Goal: Task Accomplishment & Management: Manage account settings

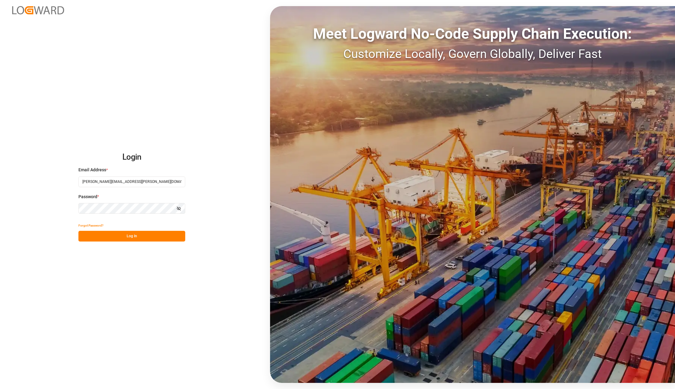
click at [137, 238] on button "Log In" at bounding box center [131, 236] width 107 height 11
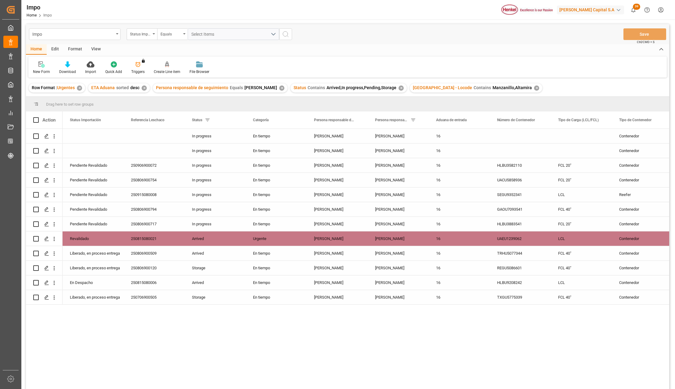
click at [99, 47] on div "View" at bounding box center [96, 49] width 19 height 10
click at [75, 65] on div at bounding box center [69, 64] width 31 height 6
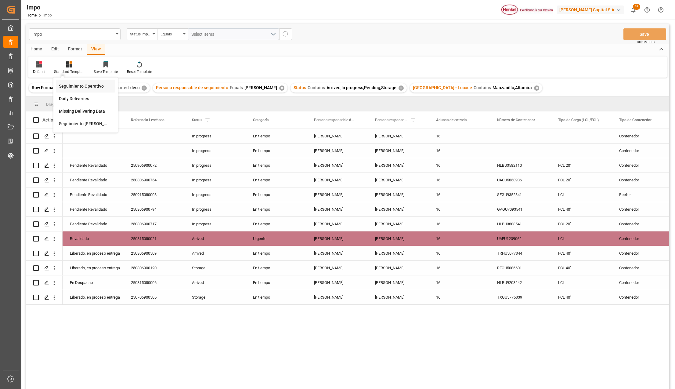
click at [77, 87] on div "Seguimiento Operativo" at bounding box center [85, 86] width 53 height 6
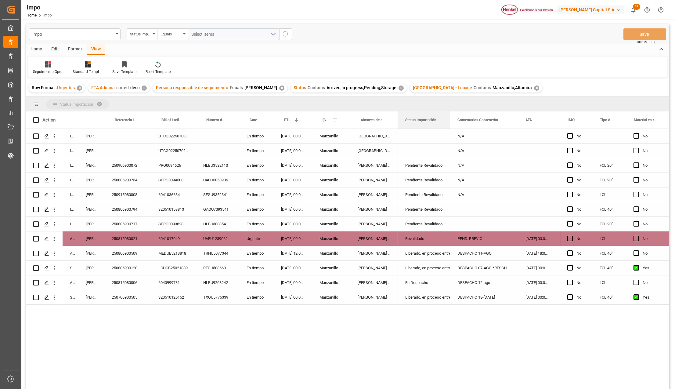
drag, startPoint x: 412, startPoint y: 120, endPoint x: 413, endPoint y: 102, distance: 18.1
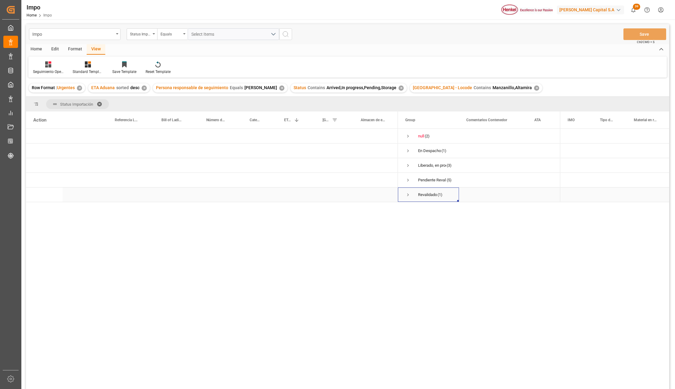
click at [408, 194] on span "Press SPACE to select this row." at bounding box center [407, 194] width 5 height 5
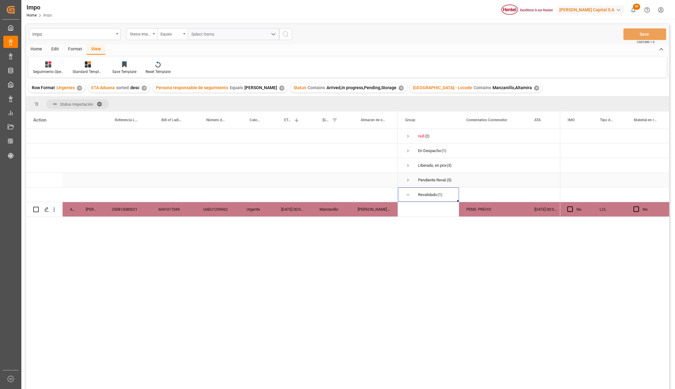
click at [408, 180] on span "Press SPACE to select this row." at bounding box center [407, 179] width 5 height 5
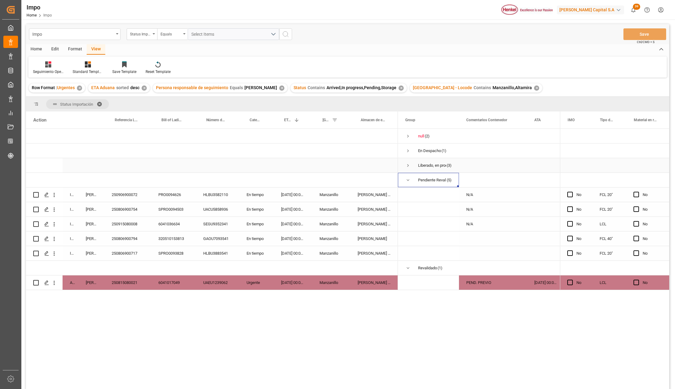
click at [407, 165] on span "Press SPACE to select this row." at bounding box center [407, 165] width 5 height 5
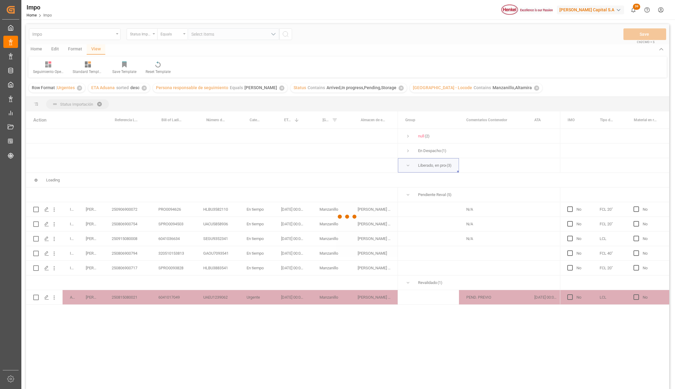
click at [407, 151] on div at bounding box center [347, 216] width 643 height 385
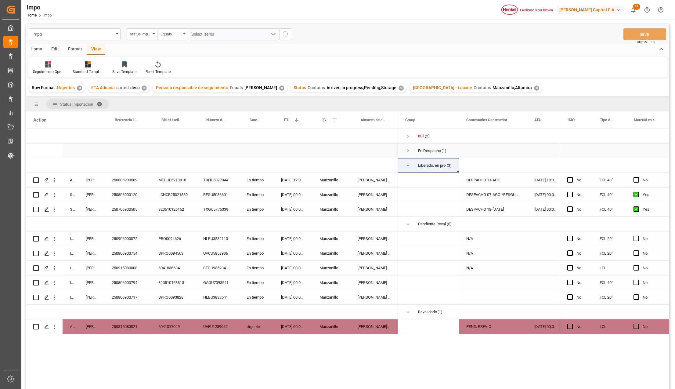
click at [407, 151] on span "Press SPACE to select this row." at bounding box center [407, 150] width 5 height 5
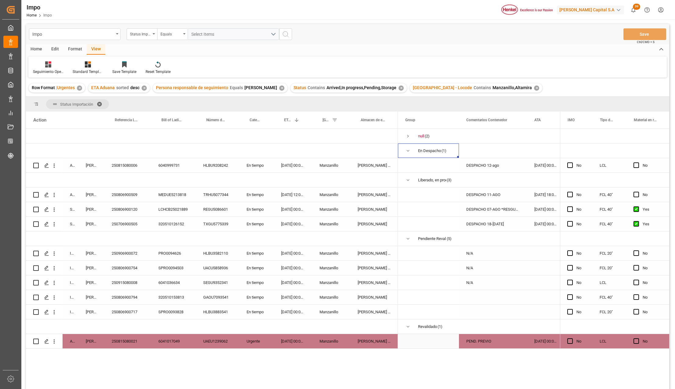
click at [382, 341] on div "[PERSON_NAME] Tlalnepantla" at bounding box center [374, 341] width 48 height 14
click at [129, 334] on div "250815080021" at bounding box center [127, 341] width 47 height 14
click at [139, 307] on div "250806900717" at bounding box center [127, 312] width 47 height 14
click at [216, 310] on div "HLBU3883541" at bounding box center [217, 312] width 43 height 14
click at [289, 312] on div "[DATE] 00:00:00" at bounding box center [293, 312] width 38 height 14
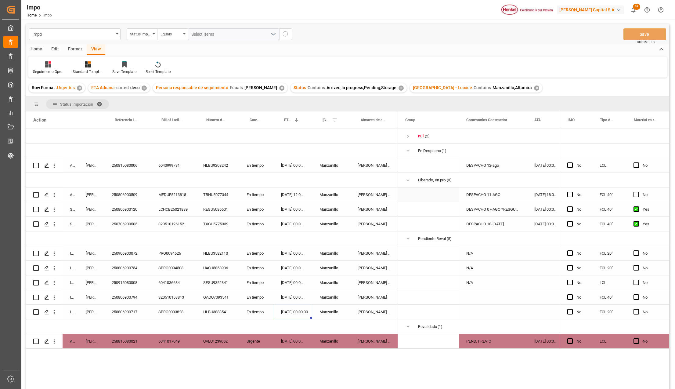
click at [482, 193] on div "DESPACHO 11-AGO" at bounding box center [493, 194] width 68 height 14
click at [133, 196] on div "250806900509" at bounding box center [127, 194] width 47 height 14
click at [476, 194] on div "DESPACHO 11-AGO" at bounding box center [493, 194] width 68 height 14
click at [495, 198] on input "DESPACHO 11-AGO" at bounding box center [493, 198] width 58 height 12
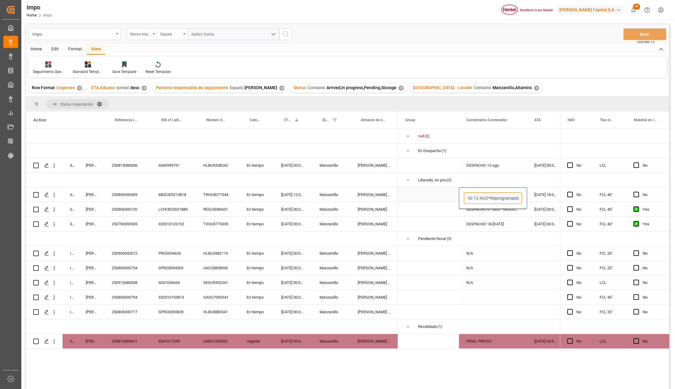
type input "DESPACHO 12-AGO*Reprogramado*"
click at [491, 209] on div "DESPACHO 07-AGO *RESGUARDO*" at bounding box center [493, 209] width 68 height 14
click at [645, 33] on button "Save" at bounding box center [645, 34] width 43 height 12
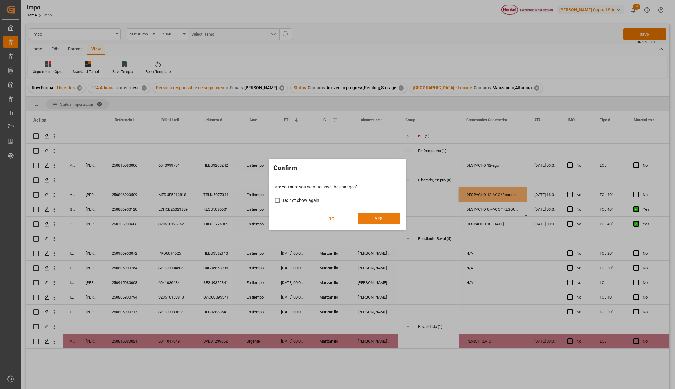
click at [379, 216] on button "YES" at bounding box center [379, 219] width 43 height 12
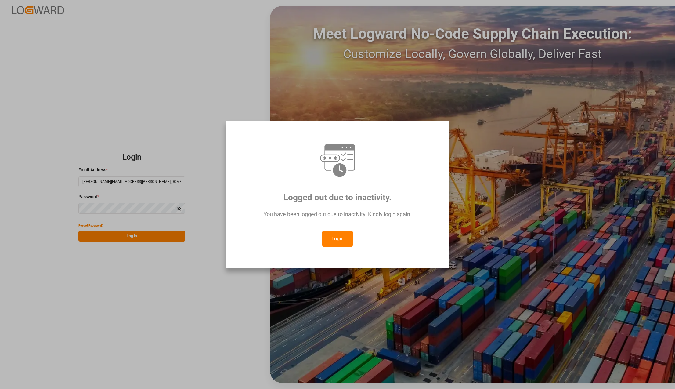
click at [334, 239] on button "Login" at bounding box center [337, 238] width 31 height 16
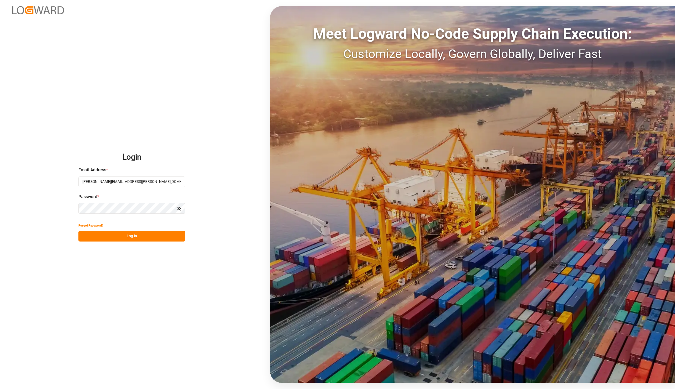
click at [149, 234] on button "Log In" at bounding box center [131, 236] width 107 height 11
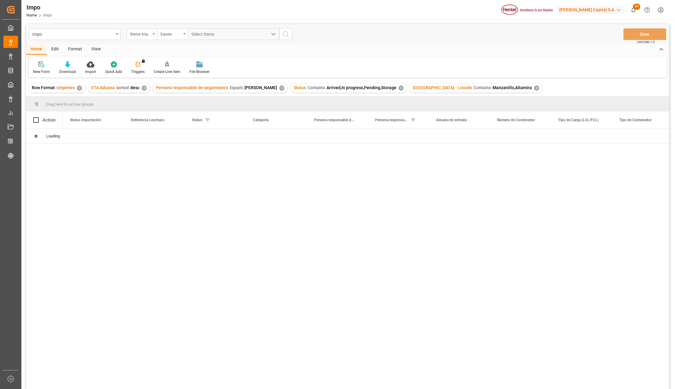
click at [534, 87] on div "✕" at bounding box center [536, 87] width 5 height 5
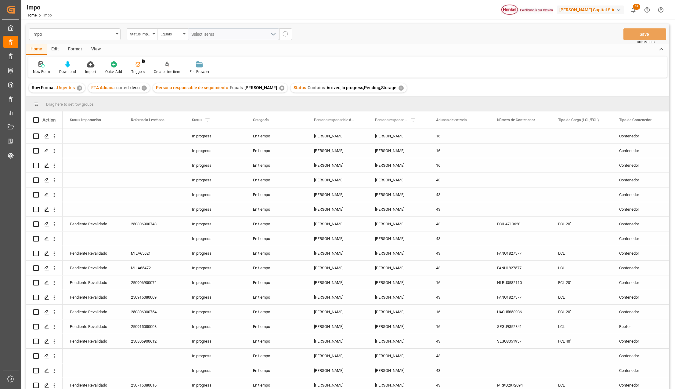
click at [96, 49] on div "View" at bounding box center [96, 49] width 19 height 10
click at [70, 65] on icon at bounding box center [69, 64] width 6 height 6
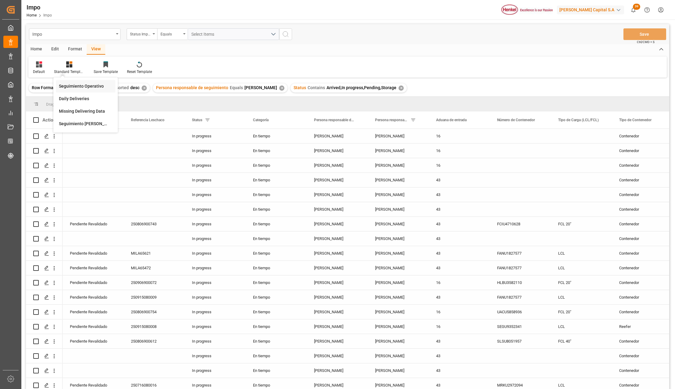
click at [73, 83] on div "Seguimiento Operativo" at bounding box center [85, 86] width 53 height 6
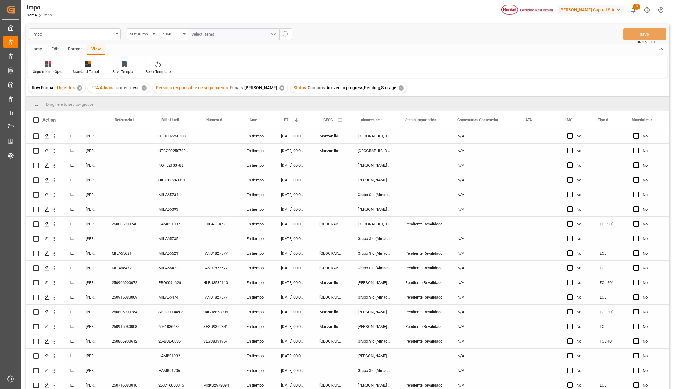
click at [339, 120] on span at bounding box center [340, 119] width 5 height 5
click at [382, 120] on span "filter" at bounding box center [384, 120] width 5 height 5
click at [368, 148] on input "Filter Value" at bounding box center [369, 153] width 60 height 12
type input "[GEOGRAPHIC_DATA]"
click at [375, 170] on button "Apply" at bounding box center [376, 172] width 11 height 6
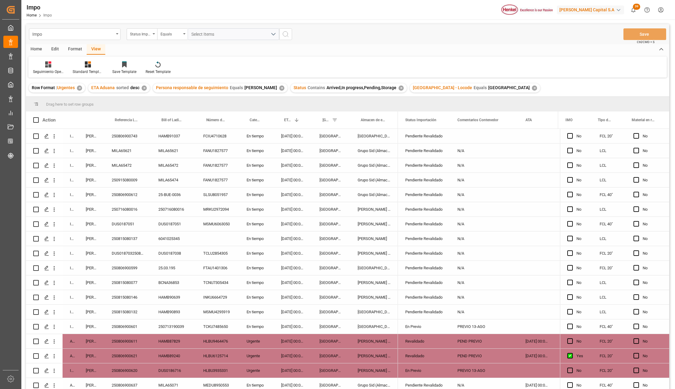
scroll to position [179, 0]
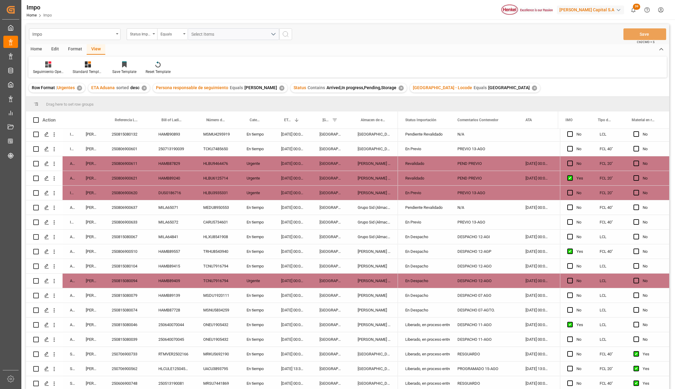
click at [423, 277] on div "En Despacho" at bounding box center [424, 281] width 38 height 14
click at [440, 284] on polyline "open menu" at bounding box center [439, 285] width 4 height 2
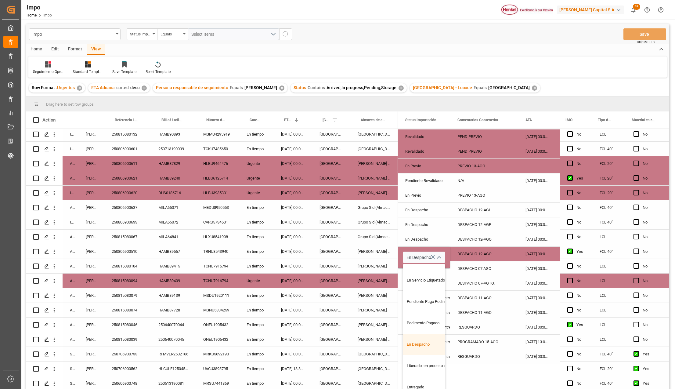
scroll to position [41, 0]
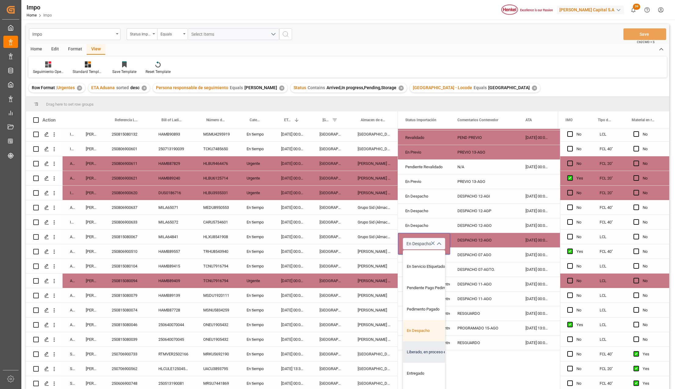
click at [419, 350] on div "Liberado, en proceso entrega" at bounding box center [431, 351] width 57 height 21
type input "Liberado, en proceso entrega"
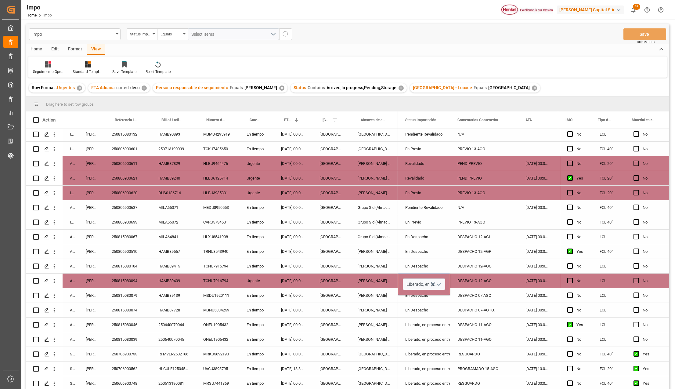
scroll to position [0, 0]
click at [397, 322] on div "[PERSON_NAME] Tlalnepantla" at bounding box center [374, 324] width 48 height 14
click at [475, 282] on div "DESPACHO 12-AGO" at bounding box center [484, 281] width 68 height 14
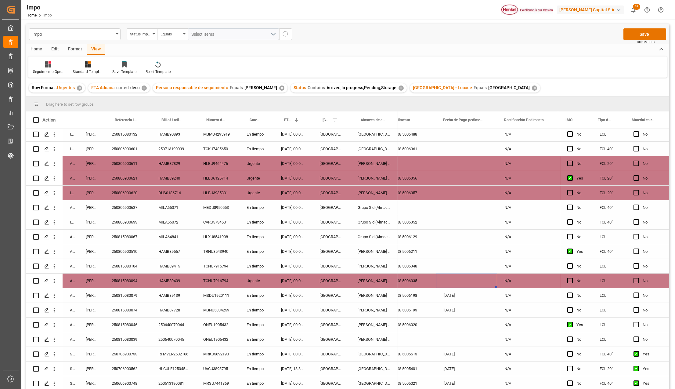
click at [466, 281] on div "Press SPACE to select this row." at bounding box center [466, 281] width 61 height 14
click at [463, 285] on input "Press SPACE to select this row." at bounding box center [466, 285] width 51 height 12
type input "[DATE]"
click at [463, 315] on div "[DATE]" at bounding box center [466, 310] width 61 height 14
click at [519, 279] on div "N/A" at bounding box center [527, 281] width 61 height 14
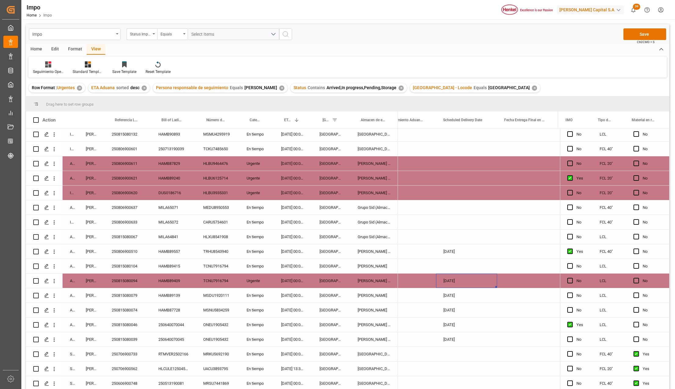
click at [474, 279] on div "[DATE]" at bounding box center [466, 281] width 61 height 14
type input "[DATE]"
click at [433, 303] on div "NO" at bounding box center [405, 310] width 61 height 14
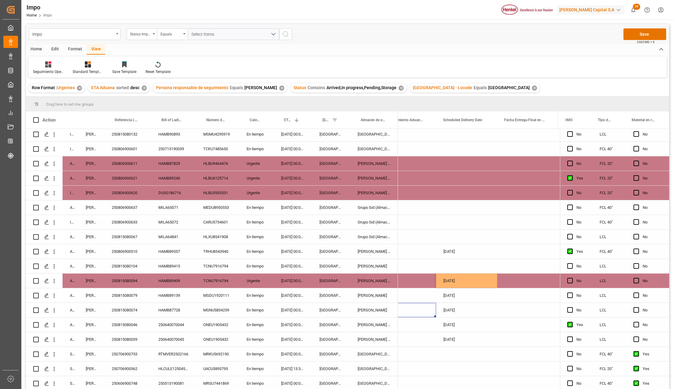
click at [126, 279] on div "250815080094" at bounding box center [127, 281] width 47 height 14
click at [375, 280] on div "[PERSON_NAME] Tlalnepantla" at bounding box center [374, 281] width 48 height 14
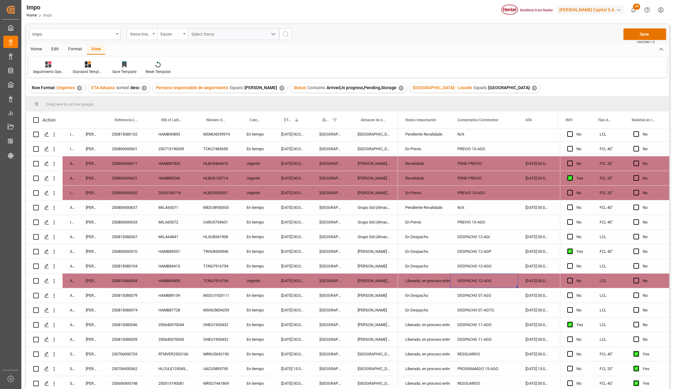
click at [221, 307] on div "MSNU5834259" at bounding box center [217, 310] width 43 height 14
click at [332, 285] on div "[GEOGRAPHIC_DATA]" at bounding box center [331, 281] width 38 height 14
click at [401, 279] on div "Liberado, en proceso entrega" at bounding box center [424, 281] width 52 height 14
click at [643, 34] on button "Save" at bounding box center [645, 34] width 43 height 12
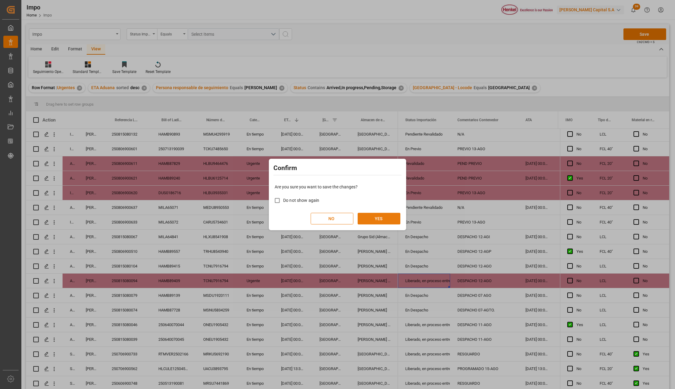
click at [373, 219] on button "YES" at bounding box center [379, 219] width 43 height 12
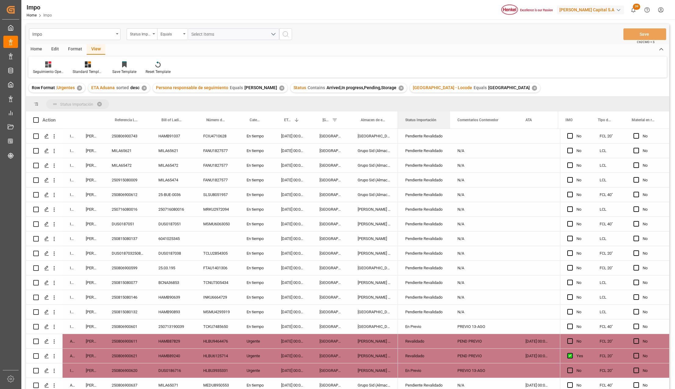
drag, startPoint x: 415, startPoint y: 120, endPoint x: 414, endPoint y: 106, distance: 14.4
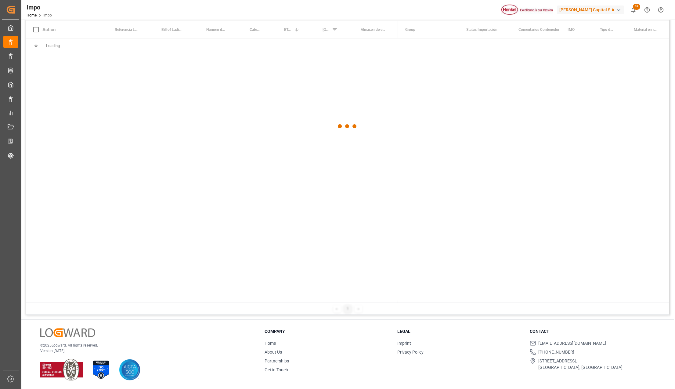
scroll to position [49, 0]
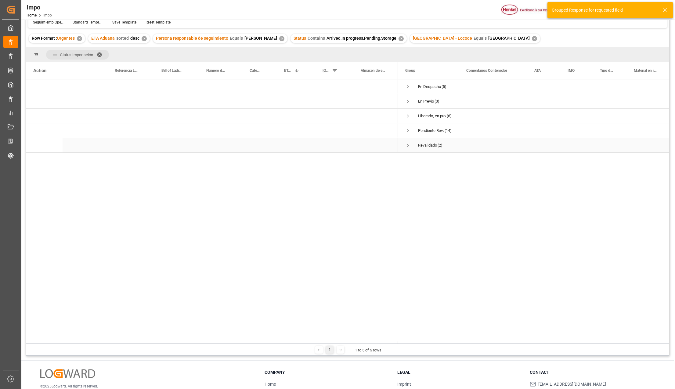
click at [408, 145] on span "Press SPACE to select this row." at bounding box center [407, 145] width 5 height 5
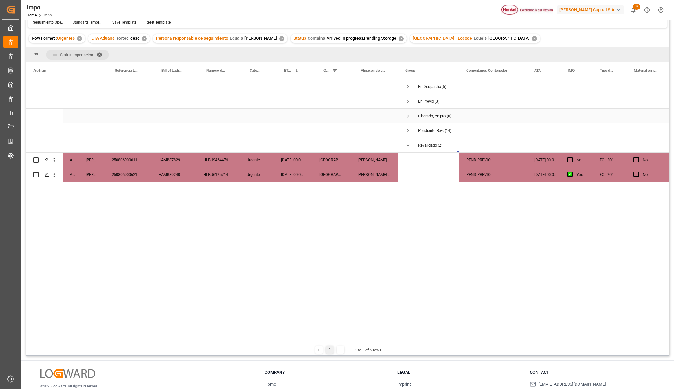
click at [407, 115] on span "Press SPACE to select this row." at bounding box center [407, 115] width 5 height 5
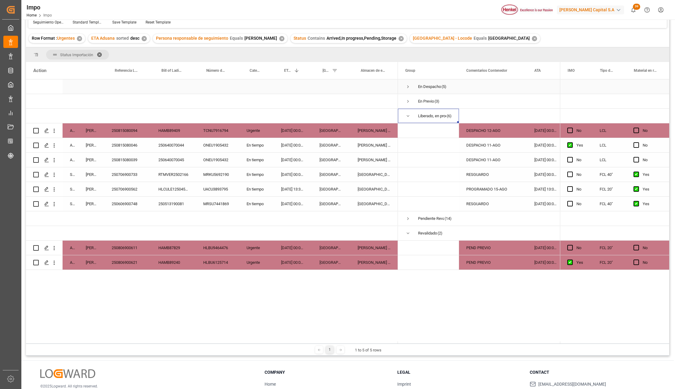
click at [408, 86] on span "Press SPACE to select this row." at bounding box center [407, 86] width 5 height 5
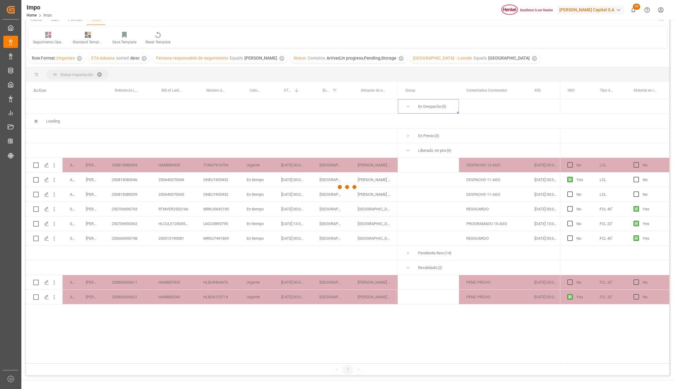
scroll to position [0, 0]
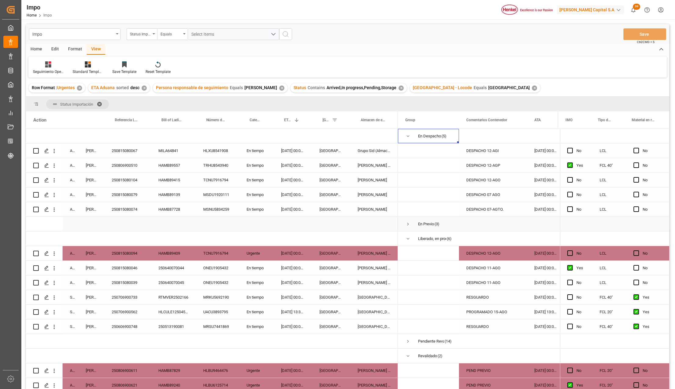
click at [407, 223] on span "Press SPACE to select this row." at bounding box center [407, 223] width 5 height 5
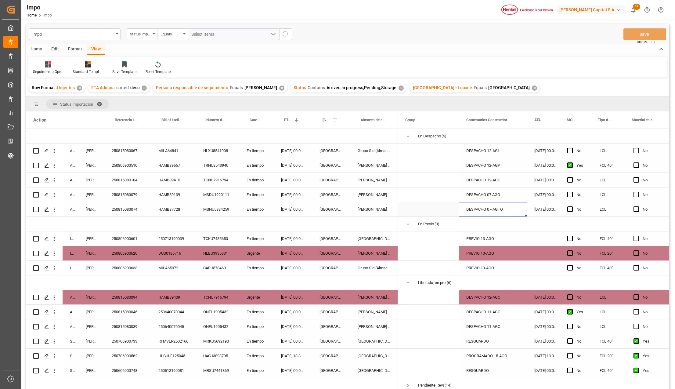
click at [503, 212] on div "DESPACHO 07-AGTO." at bounding box center [493, 209] width 68 height 14
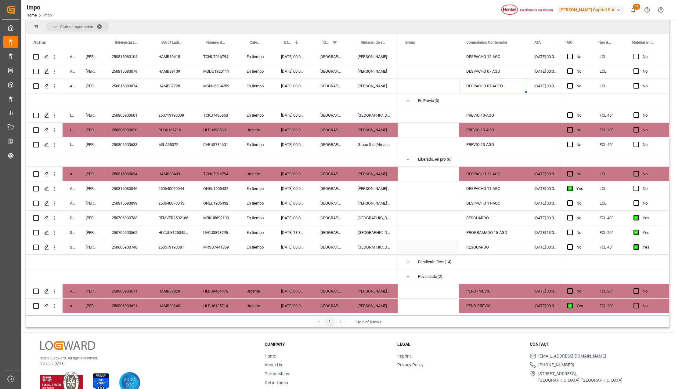
scroll to position [90, 0]
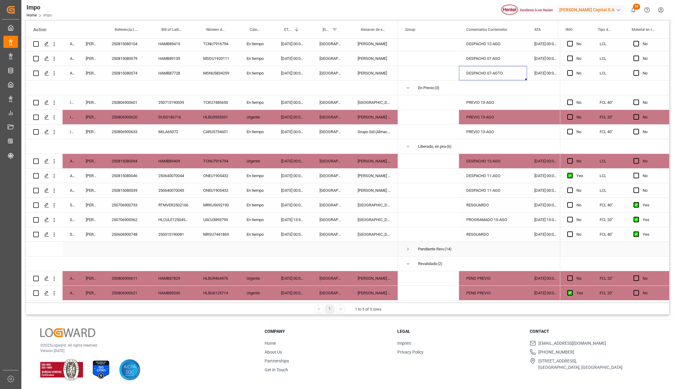
click at [405, 247] on span "Press SPACE to select this row." at bounding box center [407, 248] width 5 height 5
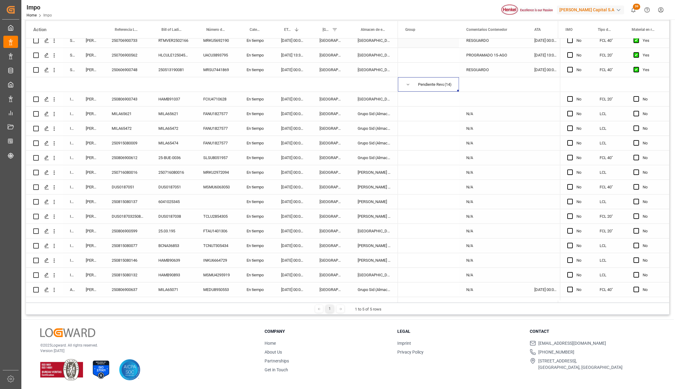
scroll to position [253, 0]
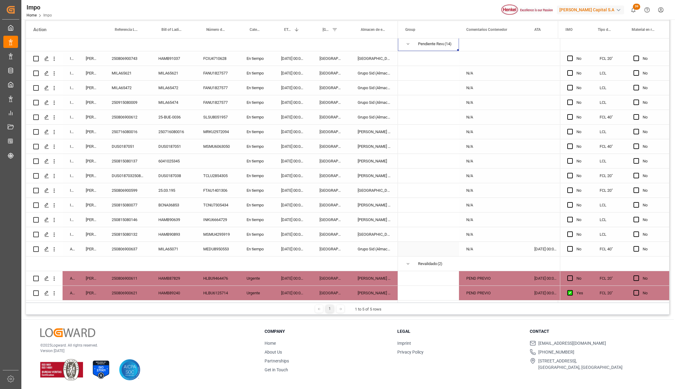
click at [295, 248] on div "[DATE] 00:00:00" at bounding box center [293, 249] width 38 height 14
click at [121, 248] on div "250806900637" at bounding box center [127, 249] width 47 height 14
drag, startPoint x: 177, startPoint y: 248, endPoint x: 207, endPoint y: 246, distance: 30.0
click at [176, 248] on div "MILA65071" at bounding box center [173, 249] width 45 height 14
click at [208, 246] on div "MEDU8950553" at bounding box center [217, 249] width 43 height 14
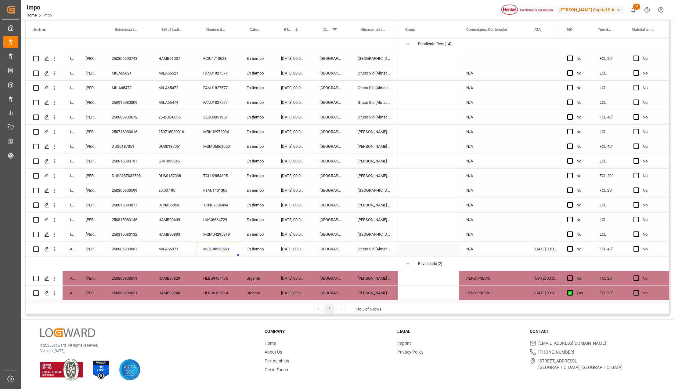
click at [125, 245] on div "250806900637" at bounding box center [127, 249] width 47 height 14
click at [534, 244] on div "[DATE] 00:00:00" at bounding box center [545, 249] width 37 height 14
click at [296, 234] on div "[DATE] 00:00:00" at bounding box center [293, 234] width 38 height 14
click at [222, 234] on div "MSMU4295919" at bounding box center [217, 234] width 43 height 14
click at [175, 232] on div "HAMB90893" at bounding box center [173, 234] width 45 height 14
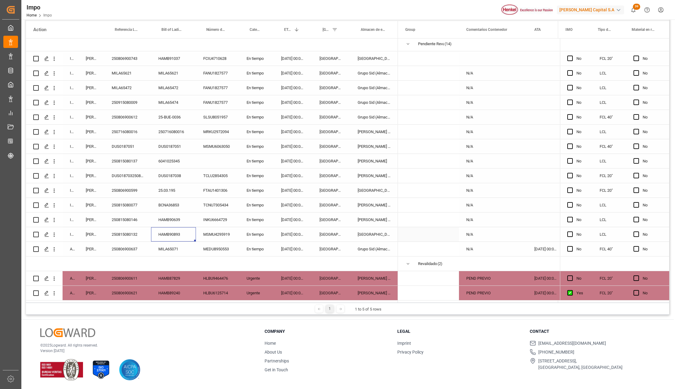
click at [247, 233] on div "En tiempo" at bounding box center [256, 234] width 34 height 14
click at [137, 291] on div "250806900621" at bounding box center [127, 293] width 47 height 14
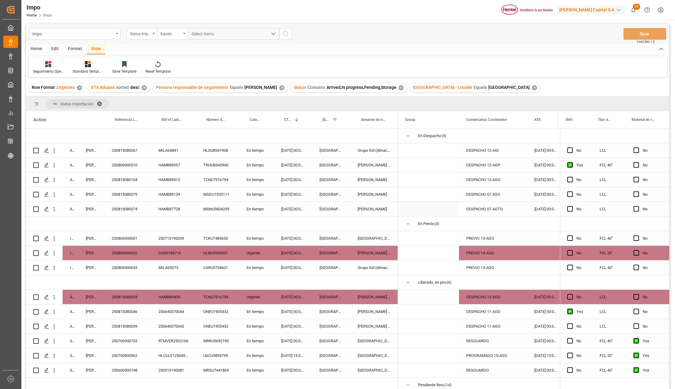
scroll to position [0, 0]
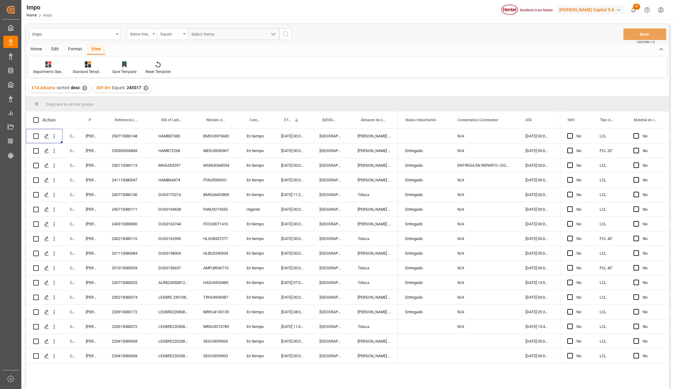
drag, startPoint x: 70, startPoint y: 44, endPoint x: 71, endPoint y: 52, distance: 8.0
click at [70, 44] on div "Format" at bounding box center [74, 49] width 23 height 10
click at [44, 64] on icon at bounding box center [41, 64] width 5 height 6
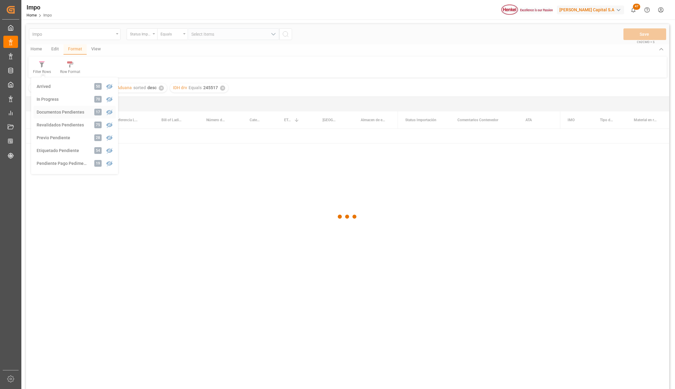
click at [62, 111] on div "Impo Status Importación Equals Select Items Save Ctrl/CMD + S Home Edit Format …" at bounding box center [347, 214] width 643 height 381
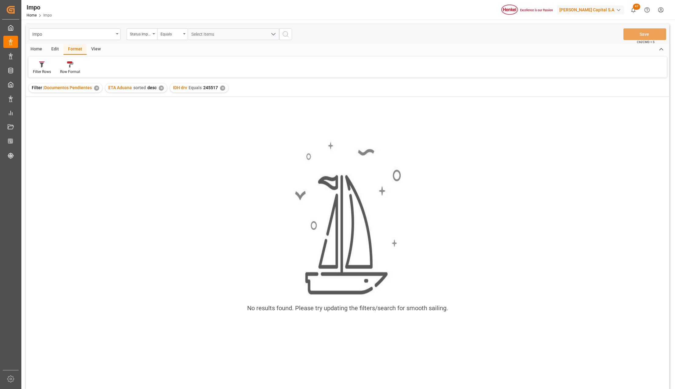
click at [220, 87] on div "✕" at bounding box center [222, 87] width 5 height 5
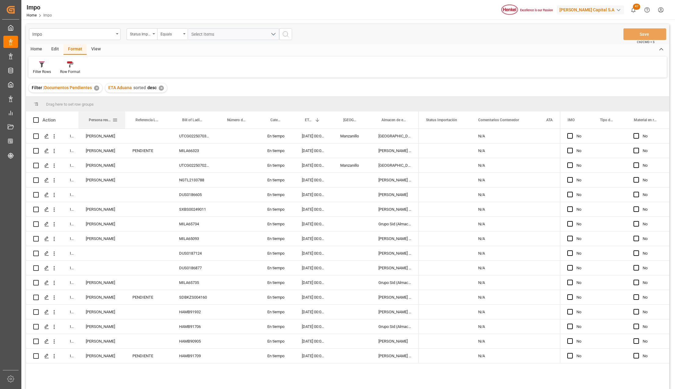
drag, startPoint x: 104, startPoint y: 112, endPoint x: 126, endPoint y: 116, distance: 22.6
click at [126, 116] on div at bounding box center [125, 119] width 2 height 17
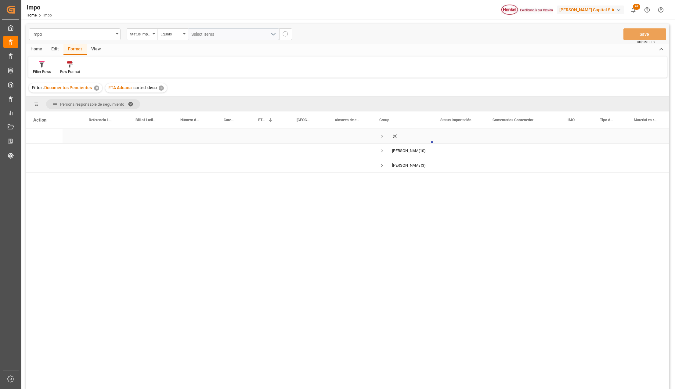
click at [381, 135] on span "Press SPACE to select this row." at bounding box center [381, 135] width 5 height 5
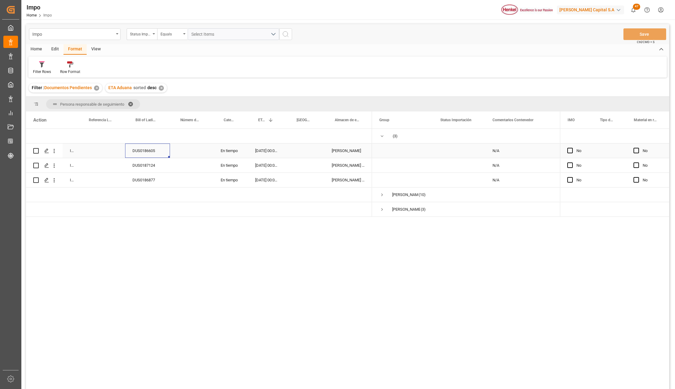
click at [159, 149] on div "DUS0186605" at bounding box center [147, 150] width 45 height 14
click at [106, 152] on div "Press SPACE to select this row." at bounding box center [101, 150] width 47 height 14
click at [112, 154] on input "Press SPACE to select this row." at bounding box center [101, 154] width 37 height 12
type input "[PERSON_NAME]"
click at [98, 190] on div "Press SPACE to select this row." at bounding box center [101, 194] width 47 height 14
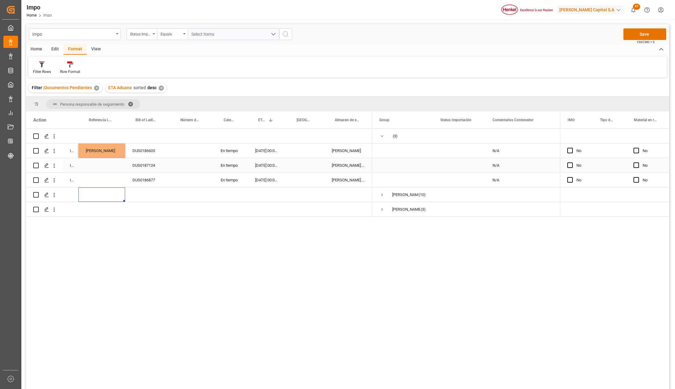
click at [155, 162] on div "DUS0187124" at bounding box center [147, 165] width 45 height 14
click at [107, 165] on div "Press SPACE to select this row." at bounding box center [101, 165] width 47 height 14
click at [104, 170] on input "Press SPACE to select this row." at bounding box center [101, 169] width 37 height 12
type input "m"
type input "Martha Gonzalez"
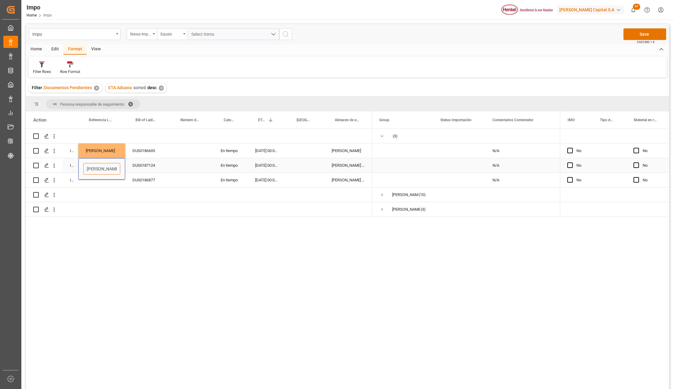
scroll to position [0, 2]
click at [106, 203] on div "Press SPACE to select this row." at bounding box center [101, 209] width 47 height 14
click at [144, 177] on div "DUS0186877" at bounding box center [147, 180] width 45 height 14
click at [148, 179] on div "DUS0186877" at bounding box center [147, 180] width 45 height 14
click at [157, 179] on div "DUS0186877" at bounding box center [147, 180] width 45 height 14
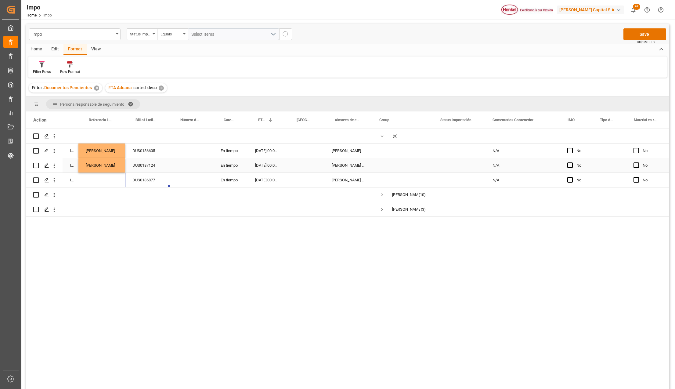
click at [110, 169] on div "Martha Gonzalez" at bounding box center [101, 165] width 47 height 14
click at [105, 184] on div "Press SPACE to select this row." at bounding box center [101, 180] width 47 height 14
click at [136, 200] on div "Press SPACE to select this row." at bounding box center [147, 194] width 45 height 14
click at [634, 34] on button "Save" at bounding box center [645, 34] width 43 height 12
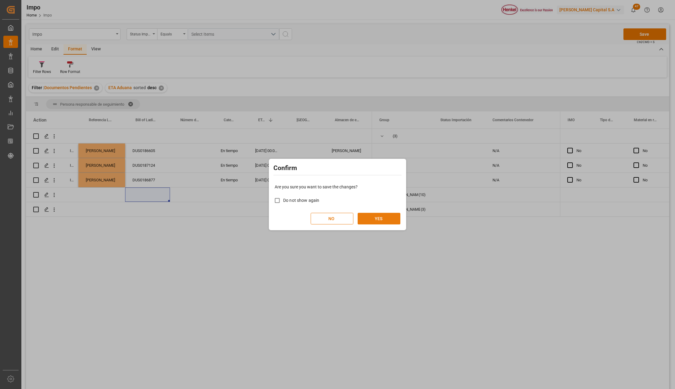
click at [392, 218] on button "YES" at bounding box center [379, 219] width 43 height 12
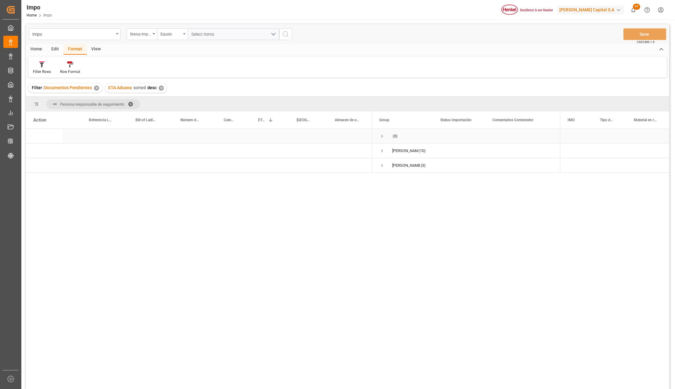
click at [382, 136] on span "Press SPACE to select this row." at bounding box center [381, 135] width 5 height 5
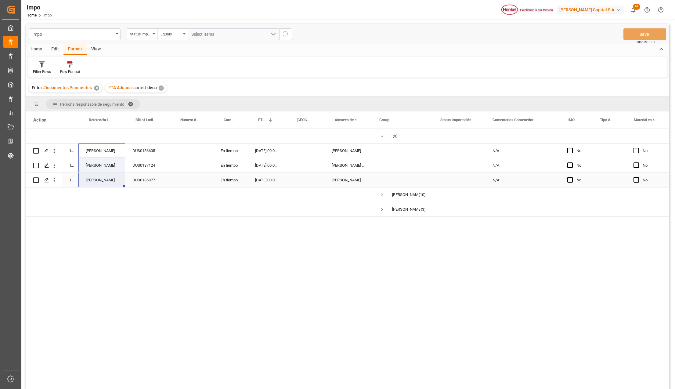
drag, startPoint x: 108, startPoint y: 150, endPoint x: 109, endPoint y: 173, distance: 23.2
click at [109, 173] on div "In progress Karla Chavez DUS0186605 En tiempo 25-08-2025 00:00:00 Almer Apodaca…" at bounding box center [199, 173] width 346 height 88
click at [108, 152] on div "[PERSON_NAME]" at bounding box center [101, 150] width 47 height 14
drag, startPoint x: 114, startPoint y: 153, endPoint x: 81, endPoint y: 151, distance: 32.7
click at [81, 151] on div "[PERSON_NAME]" at bounding box center [101, 153] width 47 height 21
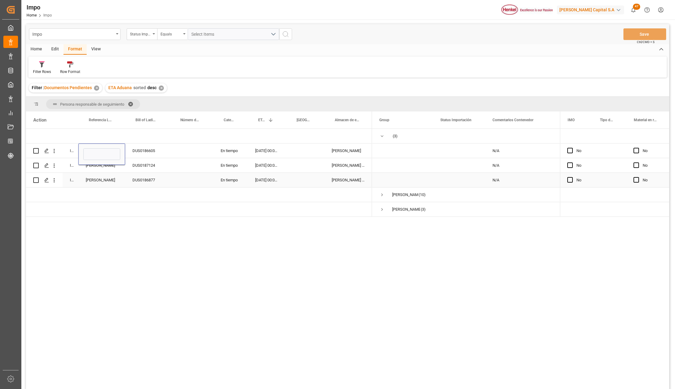
click at [104, 177] on div "Martha Gonzalez" at bounding box center [101, 180] width 47 height 14
click at [111, 164] on div "Martha Gonzalez" at bounding box center [101, 165] width 47 height 14
drag, startPoint x: 117, startPoint y: 167, endPoint x: 89, endPoint y: 164, distance: 28.0
click at [89, 164] on input "Martha Gonzalez" at bounding box center [101, 169] width 37 height 12
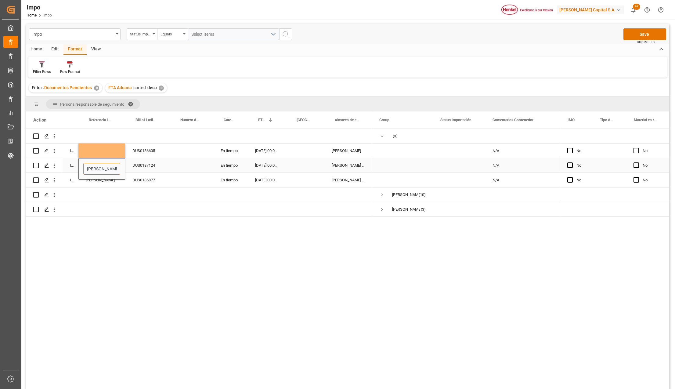
type input "Mz"
drag, startPoint x: 99, startPoint y: 170, endPoint x: 85, endPoint y: 164, distance: 15.5
click at [85, 165] on input "Mz" at bounding box center [101, 169] width 37 height 12
click at [108, 195] on div "Press SPACE to select this row." at bounding box center [101, 194] width 47 height 14
click at [112, 176] on div "Martha Gonzalez" at bounding box center [101, 180] width 47 height 14
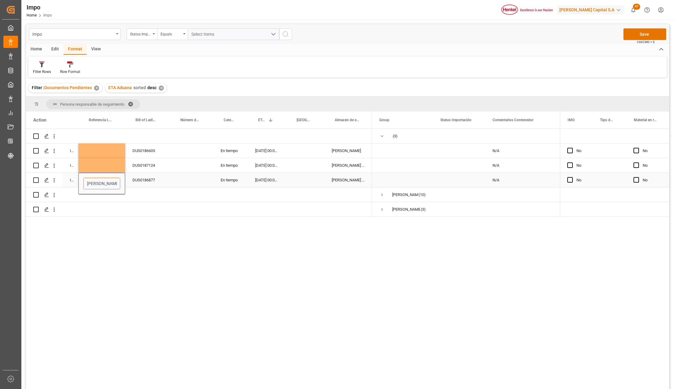
drag, startPoint x: 120, startPoint y: 184, endPoint x: 84, endPoint y: 181, distance: 35.5
click at [84, 181] on input "Martha Gonzalez" at bounding box center [101, 184] width 37 height 12
click at [104, 185] on input "Press SPACE to select this row." at bounding box center [101, 184] width 37 height 12
click at [112, 209] on div "Press SPACE to select this row." at bounding box center [101, 209] width 47 height 14
click at [640, 31] on button "Save" at bounding box center [645, 34] width 43 height 12
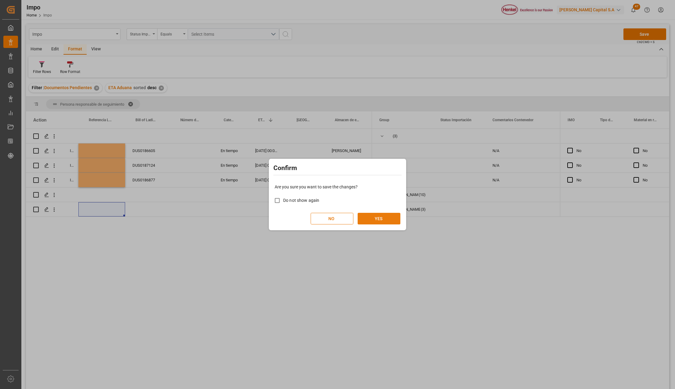
click at [389, 219] on button "YES" at bounding box center [379, 219] width 43 height 12
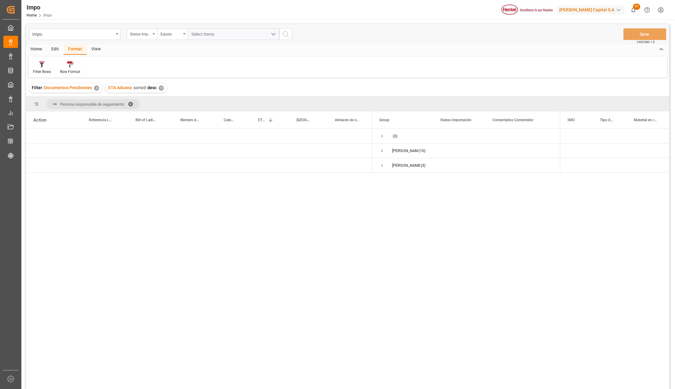
click at [131, 103] on span at bounding box center [133, 103] width 10 height 5
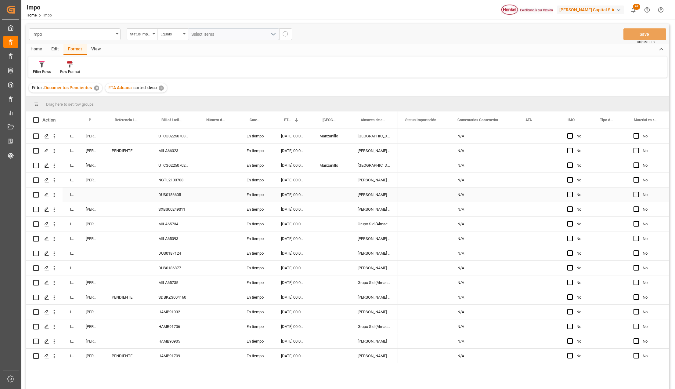
click at [156, 195] on div "DUS0186605" at bounding box center [173, 194] width 45 height 14
click at [172, 251] on div "DUS0187124" at bounding box center [173, 253] width 45 height 14
click at [90, 298] on div "Martha Gonzalez" at bounding box center [91, 297] width 26 height 14
click at [93, 255] on div "Press SPACE to select this row." at bounding box center [91, 253] width 26 height 14
click at [186, 267] on div "DUS0186877" at bounding box center [173, 268] width 45 height 14
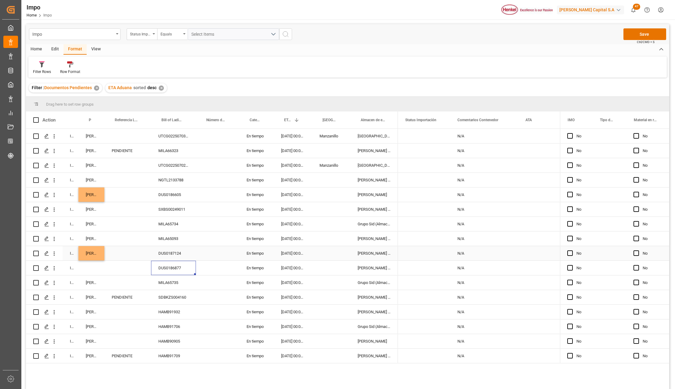
click at [90, 252] on div "Martha Gonzalez" at bounding box center [91, 253] width 26 height 14
click at [94, 268] on div "Press SPACE to select this row." at bounding box center [91, 268] width 26 height 14
click at [653, 31] on button "Save" at bounding box center [645, 34] width 43 height 12
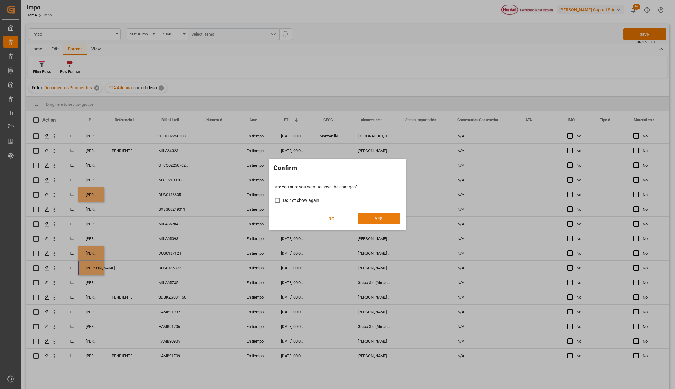
click at [383, 214] on button "YES" at bounding box center [379, 219] width 43 height 12
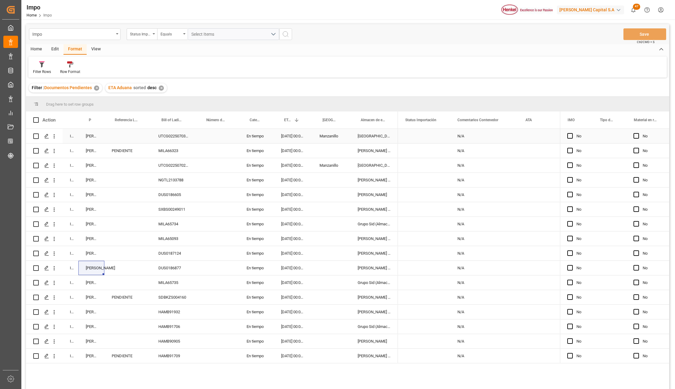
click at [90, 134] on div "[PERSON_NAME]" at bounding box center [91, 136] width 26 height 14
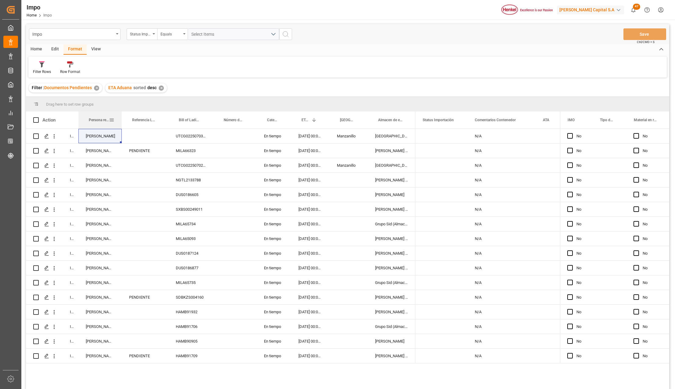
drag, startPoint x: 104, startPoint y: 115, endPoint x: 121, endPoint y: 116, distance: 17.4
click at [121, 116] on div at bounding box center [122, 119] width 2 height 17
click at [114, 120] on span at bounding box center [111, 119] width 5 height 5
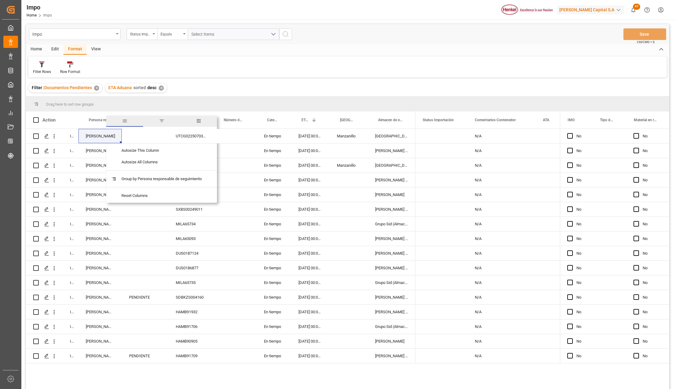
click at [161, 121] on span "filter" at bounding box center [161, 120] width 5 height 5
click at [123, 149] on input "Filter Value" at bounding box center [140, 153] width 60 height 12
type input "[PERSON_NAME]"
click at [145, 170] on button "Apply" at bounding box center [147, 172] width 11 height 6
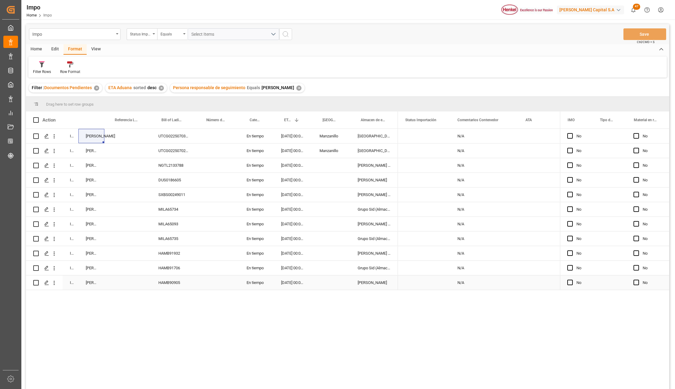
click at [285, 283] on div "[DATE] 00:00:00" at bounding box center [293, 282] width 38 height 14
